Goal: Transaction & Acquisition: Purchase product/service

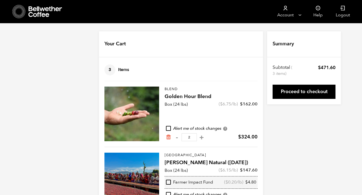
click at [190, 166] on div "Ethiopia [PERSON_NAME] Natural ([DATE]) Box (24 lbs) ( $ 6.15 /lb) $ 147.60 Far…" at bounding box center [210, 171] width 93 height 36
click at [155, 168] on div at bounding box center [131, 180] width 55 height 55
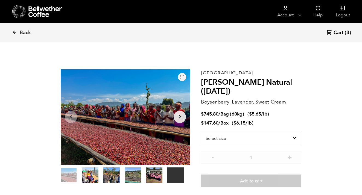
click at [180, 76] on icon at bounding box center [181, 77] width 5 height 5
click at [182, 78] on icon at bounding box center [181, 77] width 5 height 5
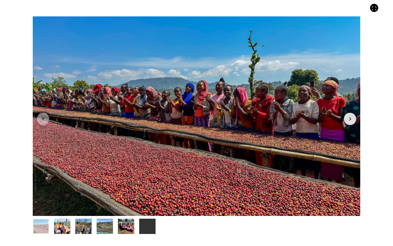
drag, startPoint x: 57, startPoint y: 27, endPoint x: 100, endPoint y: 78, distance: 66.9
click at [100, 78] on div at bounding box center [197, 115] width 328 height 199
drag, startPoint x: 28, startPoint y: 40, endPoint x: 77, endPoint y: 50, distance: 49.6
click at [77, 50] on div "Your browser does not support the video tag. Item 1 of 6 Your browser does not …" at bounding box center [196, 123] width 393 height 246
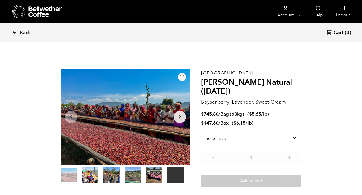
click at [184, 75] on icon at bounding box center [181, 77] width 5 height 5
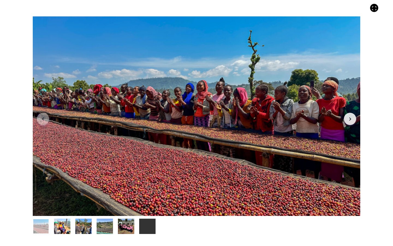
drag, startPoint x: 26, startPoint y: 16, endPoint x: 58, endPoint y: 40, distance: 40.4
click at [58, 40] on div "Your browser does not support the video tag. Item 1 of 6 Your browser does not …" at bounding box center [196, 123] width 393 height 246
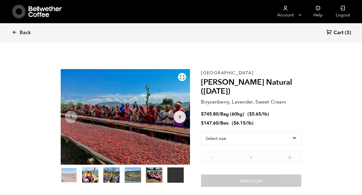
click at [181, 78] on icon at bounding box center [181, 77] width 5 height 5
